Goal: Check status: Check status

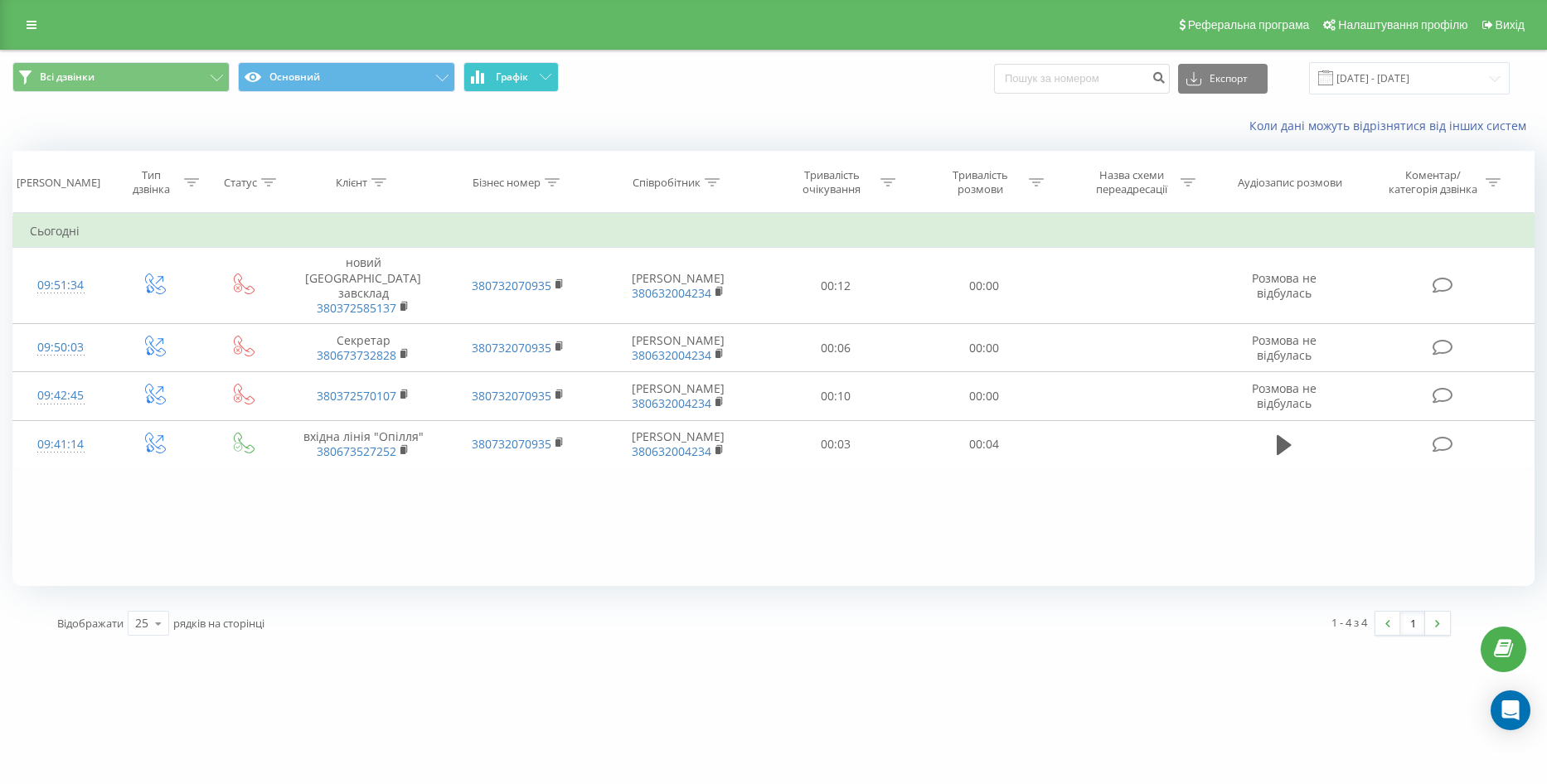
click at [513, 64] on button "Графік" at bounding box center [511, 77] width 96 height 30
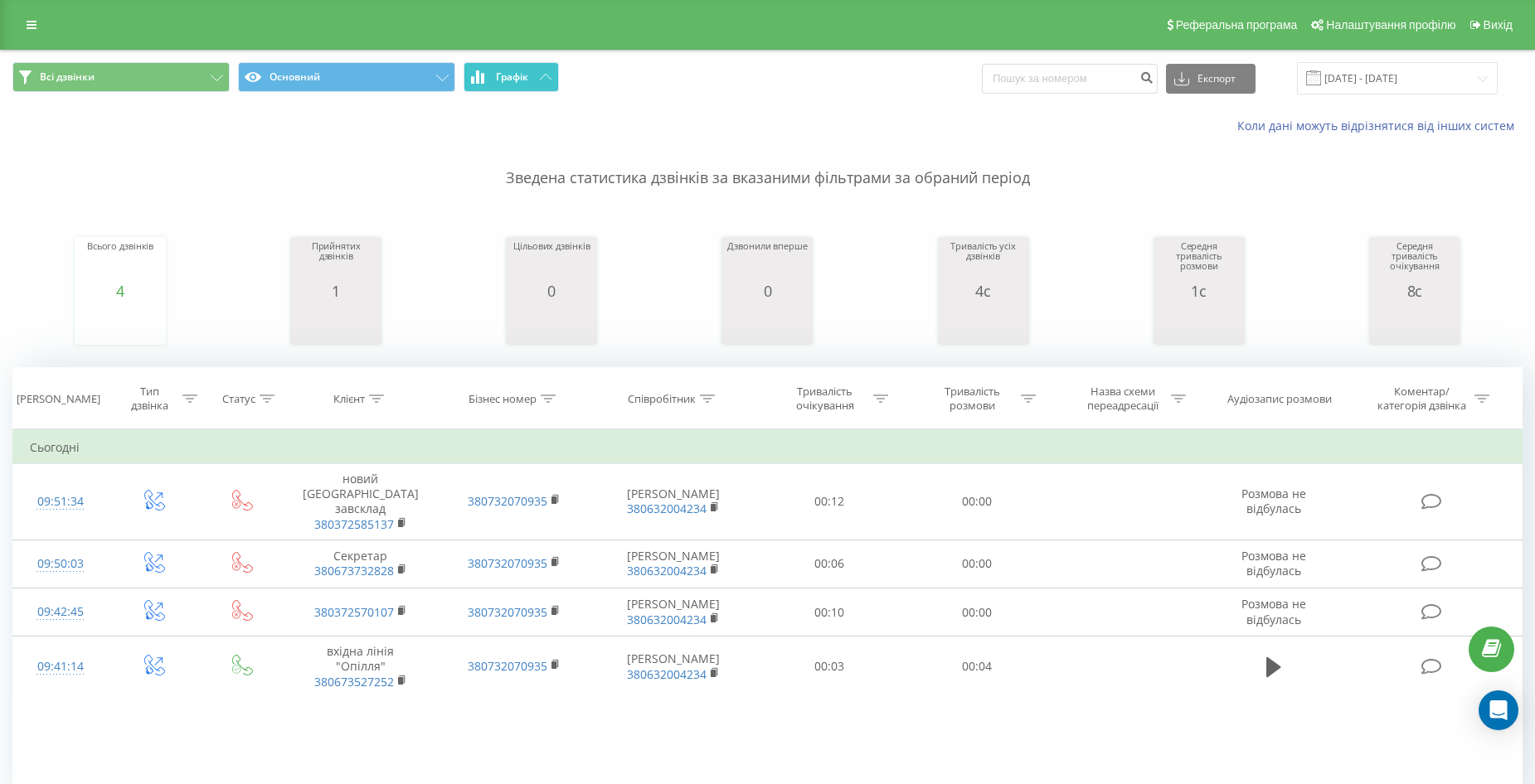
click at [520, 81] on span "Графік" at bounding box center [512, 77] width 32 height 11
